Goal: Task Accomplishment & Management: Complete application form

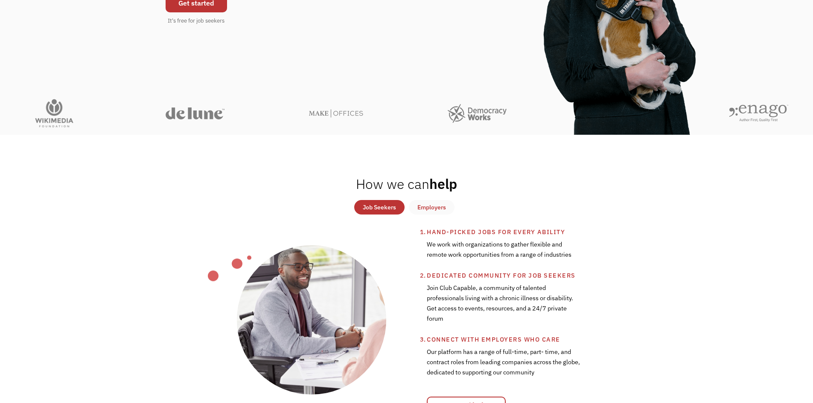
scroll to position [213, 0]
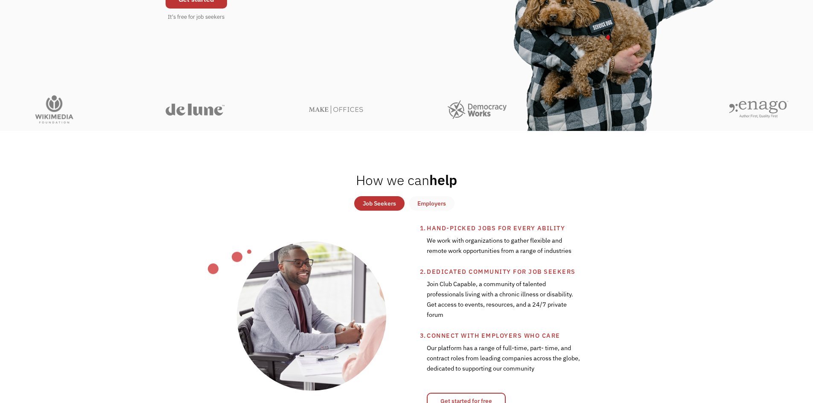
click at [380, 203] on div "Job Seekers" at bounding box center [379, 203] width 33 height 10
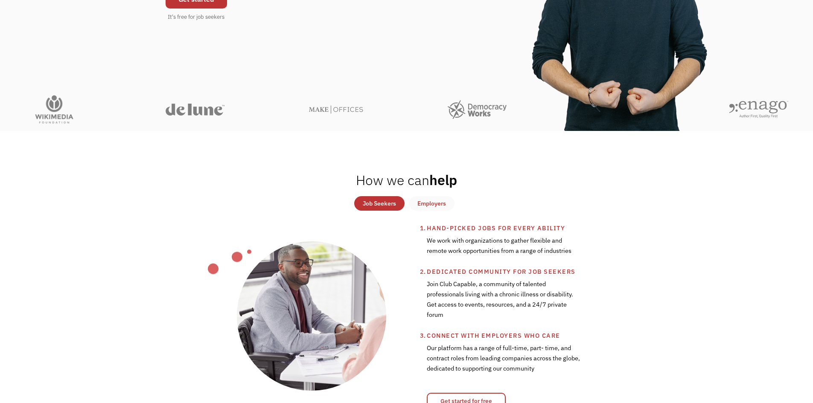
click at [395, 199] on div "Job Seekers" at bounding box center [379, 203] width 33 height 10
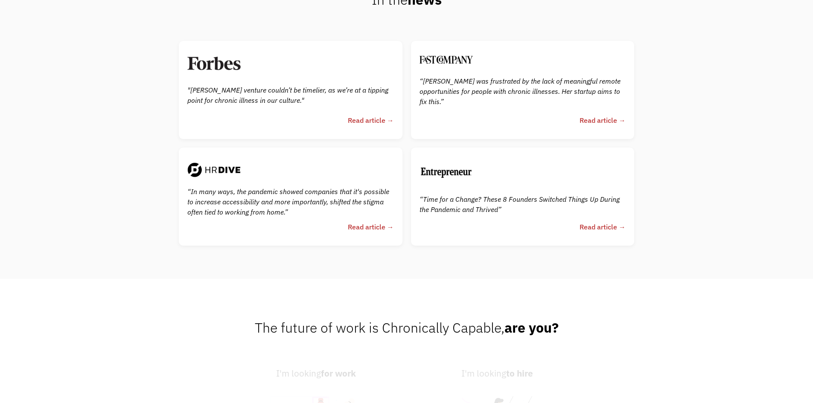
scroll to position [2048, 0]
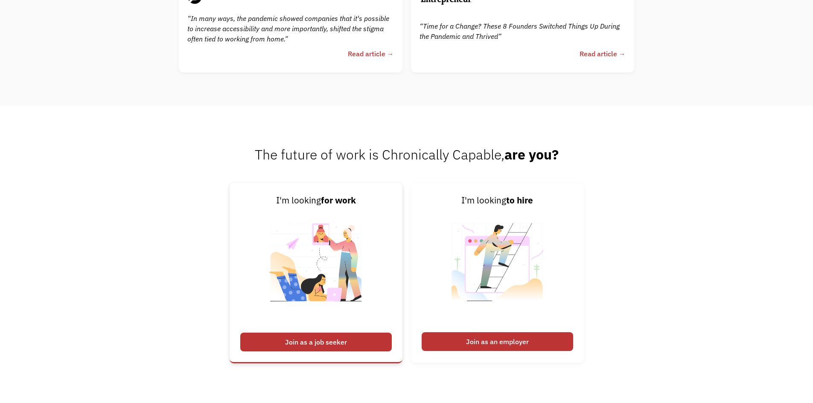
click at [341, 346] on div "Join as a job seeker" at bounding box center [315, 342] width 151 height 19
click at [336, 232] on img at bounding box center [316, 267] width 106 height 121
click at [677, 245] on div "I'm looking for work Join as a job seeker I'm looking to hire Join as an employ…" at bounding box center [406, 277] width 813 height 189
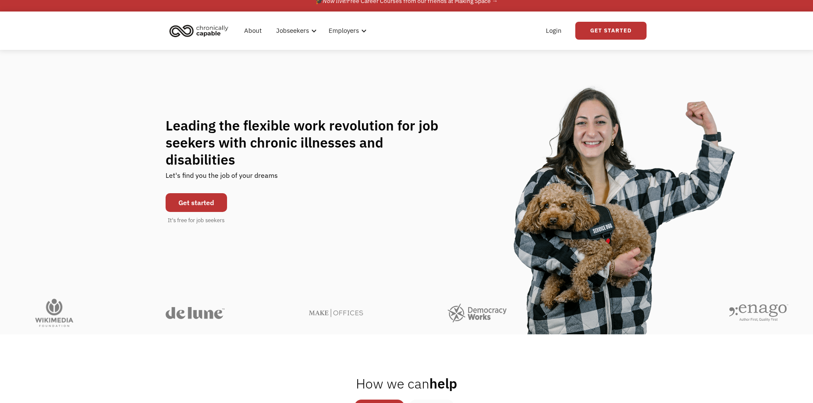
scroll to position [0, 0]
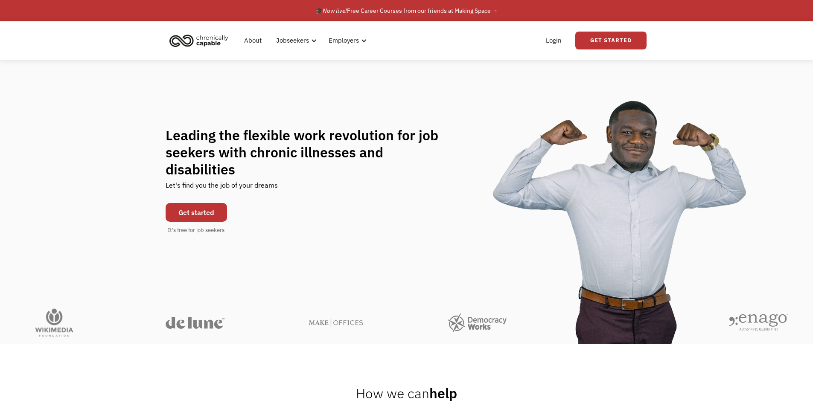
click at [205, 215] on div "Get started It's free for job seekers" at bounding box center [196, 217] width 61 height 36
click at [203, 203] on link "Get started" at bounding box center [196, 212] width 61 height 19
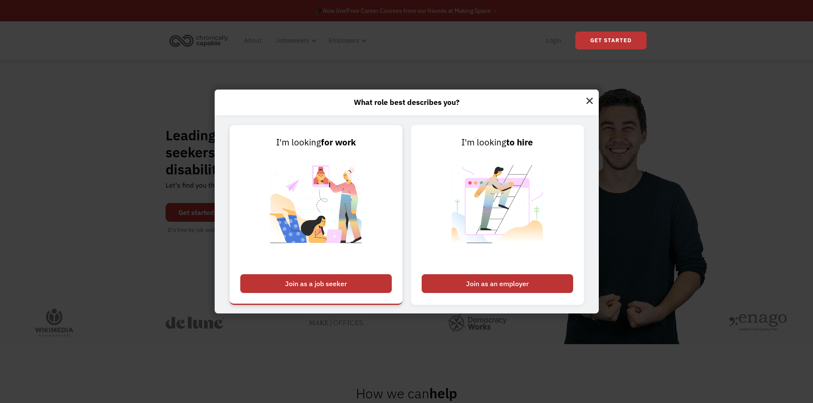
click at [352, 280] on div "Join as a job seeker" at bounding box center [315, 283] width 151 height 19
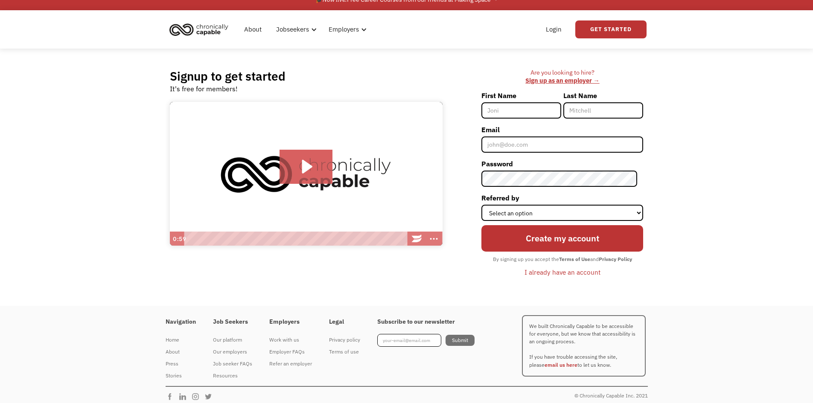
scroll to position [17, 0]
